Goal: Check status: Check status

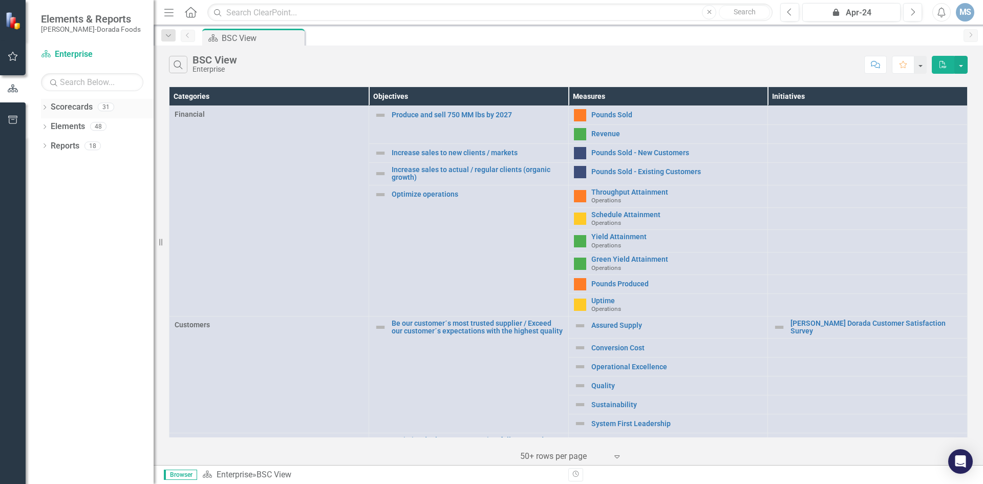
click at [44, 110] on icon "Dropdown" at bounding box center [44, 109] width 7 height 6
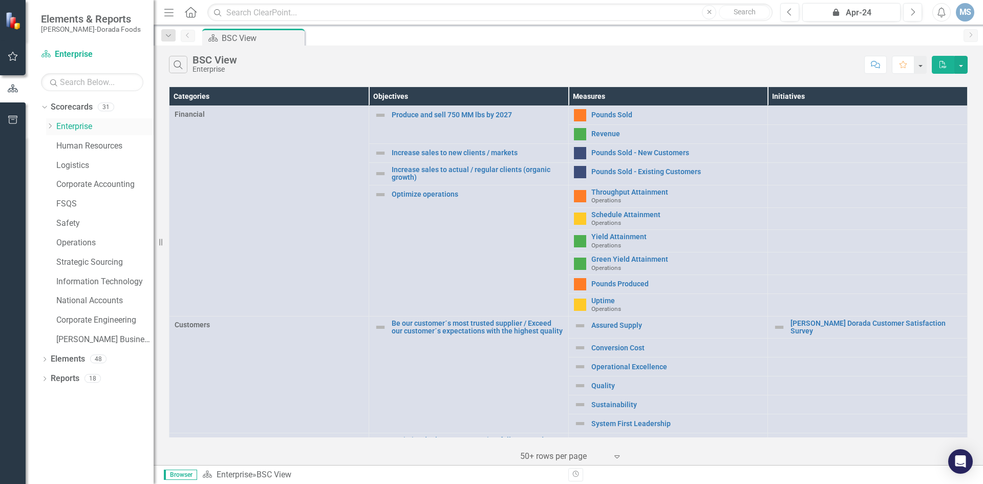
click at [48, 128] on icon "Dropdown" at bounding box center [50, 126] width 8 height 6
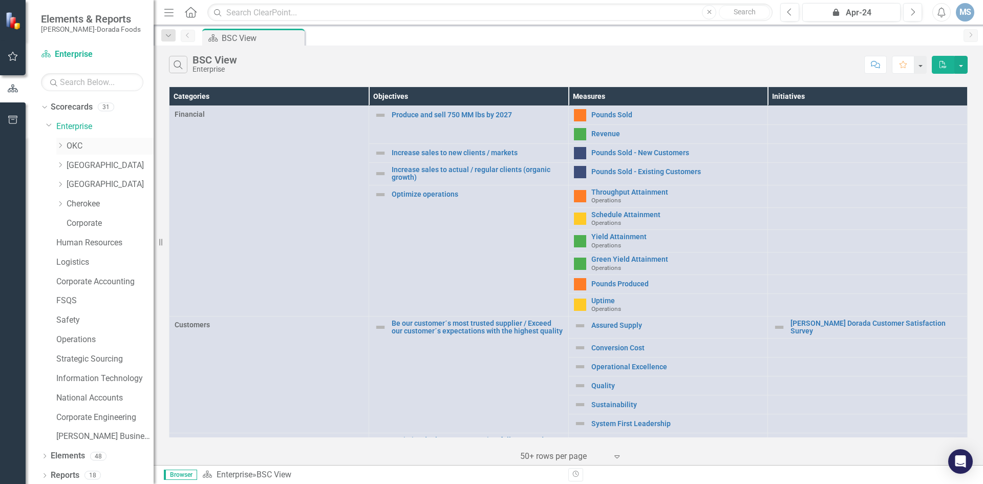
click at [74, 146] on link "OKC" at bounding box center [110, 146] width 87 height 12
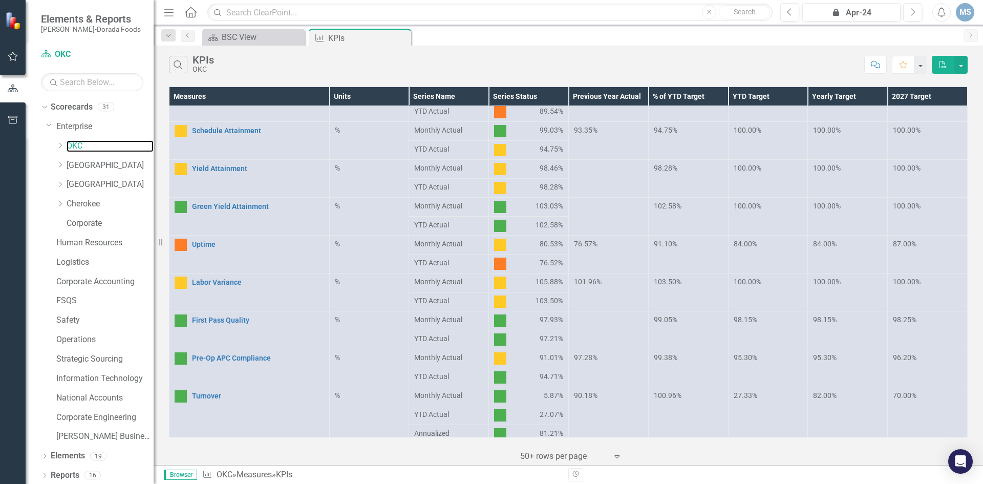
scroll to position [205, 0]
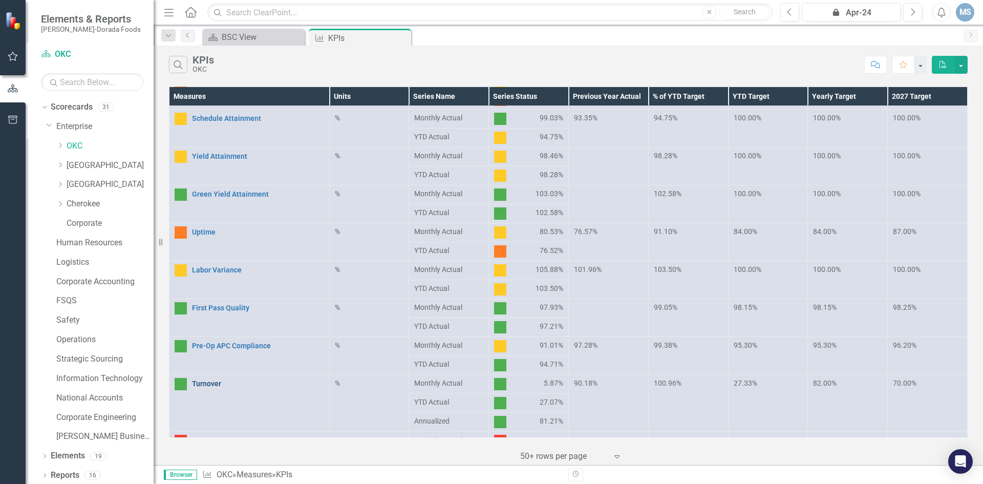
click at [206, 384] on link "Turnover" at bounding box center [258, 384] width 132 height 8
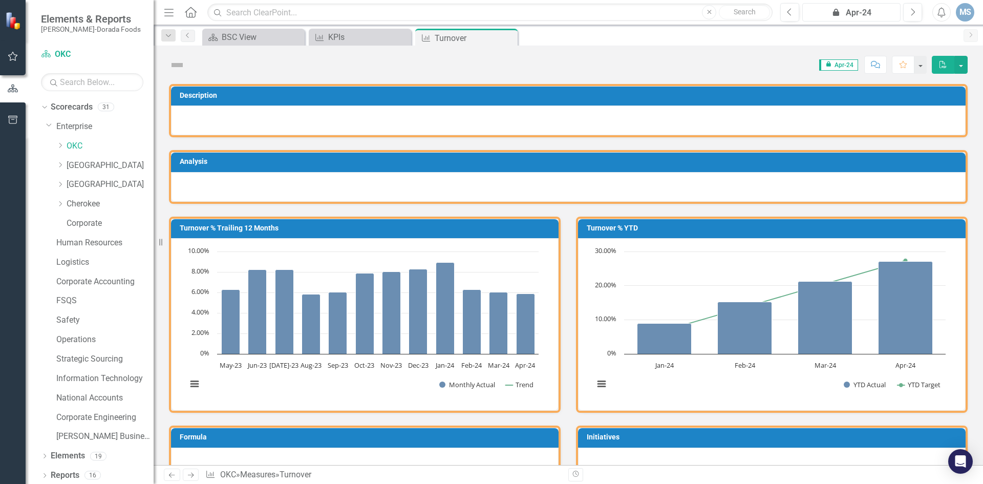
click at [859, 15] on div "icon.lock Apr-24" at bounding box center [851, 13] width 91 height 12
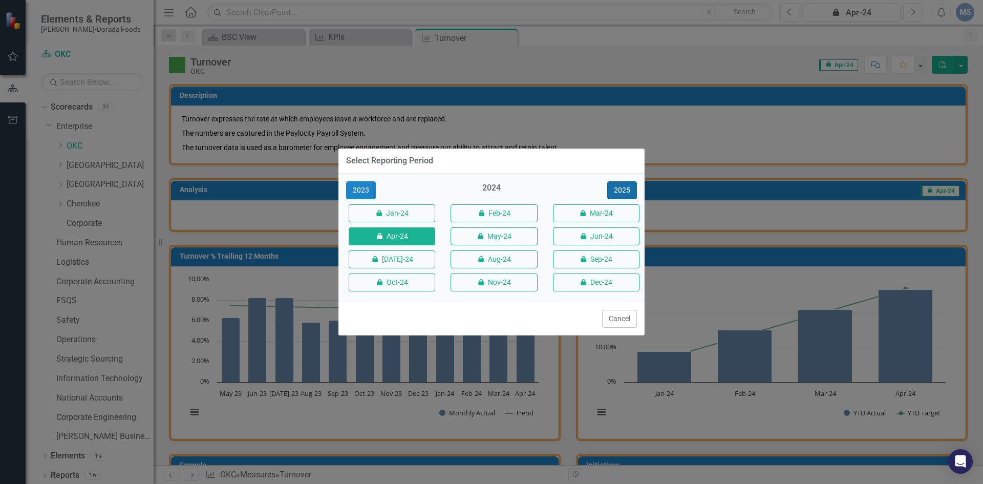
click at [631, 194] on button "2025" at bounding box center [622, 190] width 30 height 18
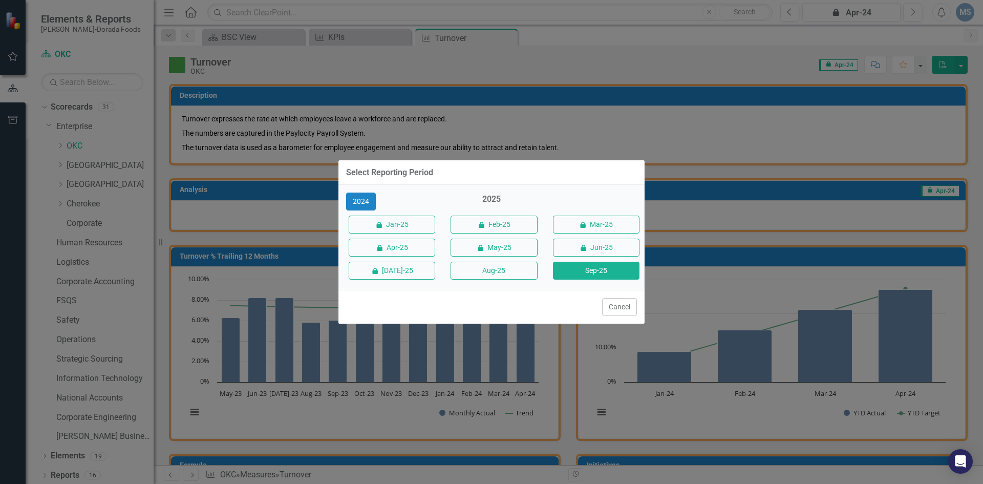
click at [570, 275] on button "Sep-25" at bounding box center [596, 271] width 87 height 18
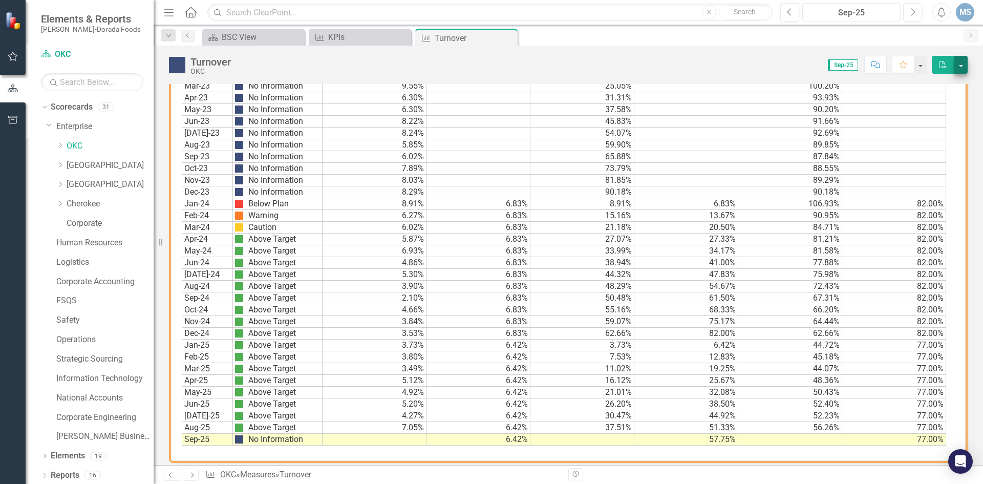
scroll to position [650, 0]
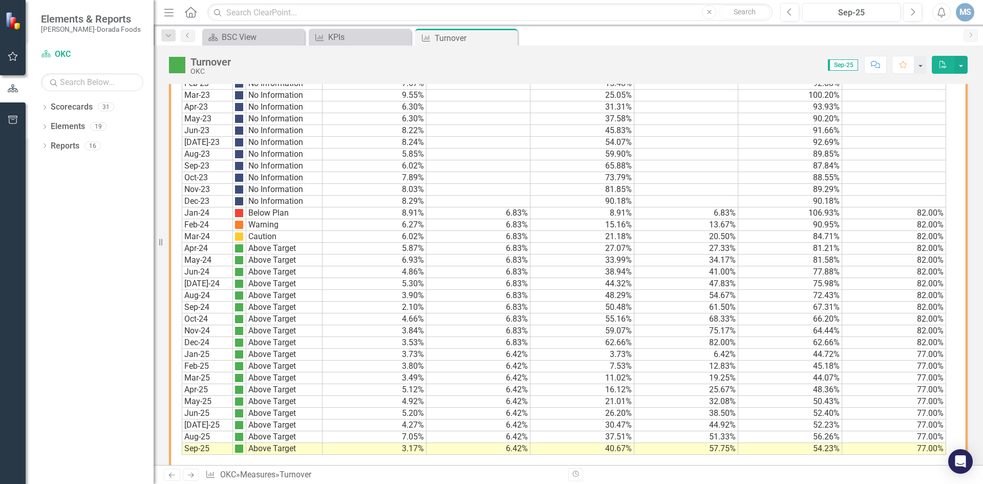
scroll to position [650, 0]
